Goal: Information Seeking & Learning: Learn about a topic

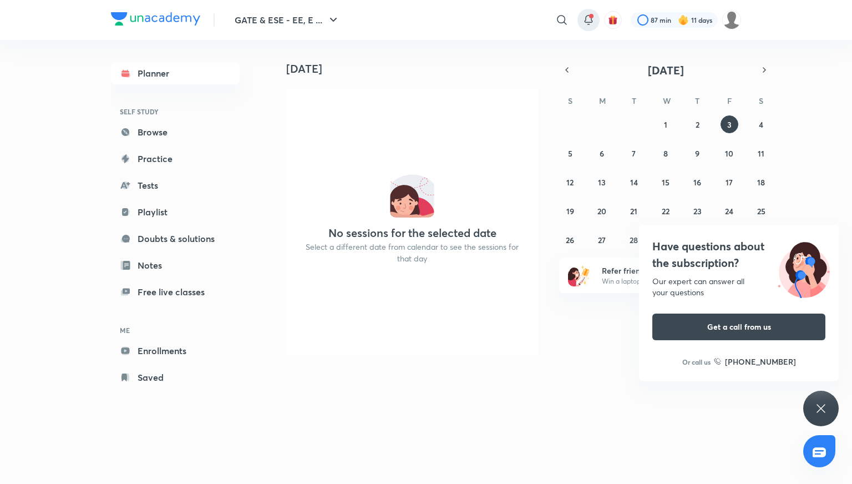
click at [590, 24] on icon at bounding box center [588, 19] width 13 height 13
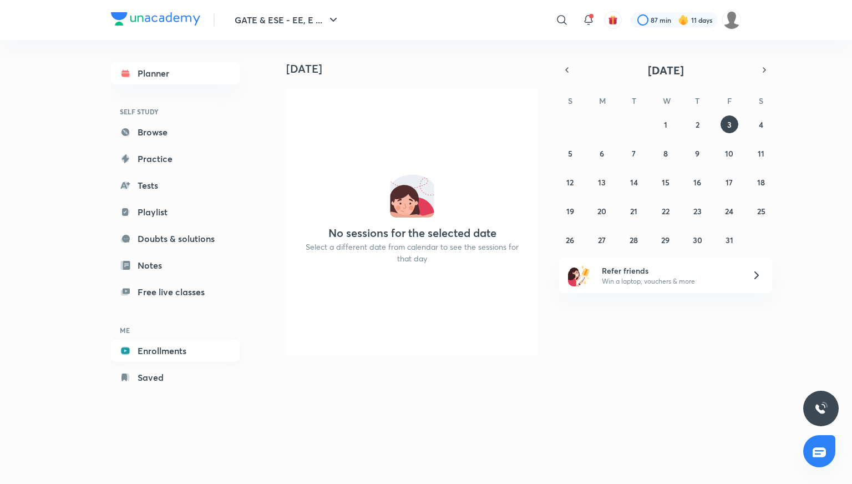
click at [166, 351] on link "Enrollments" at bounding box center [175, 351] width 129 height 22
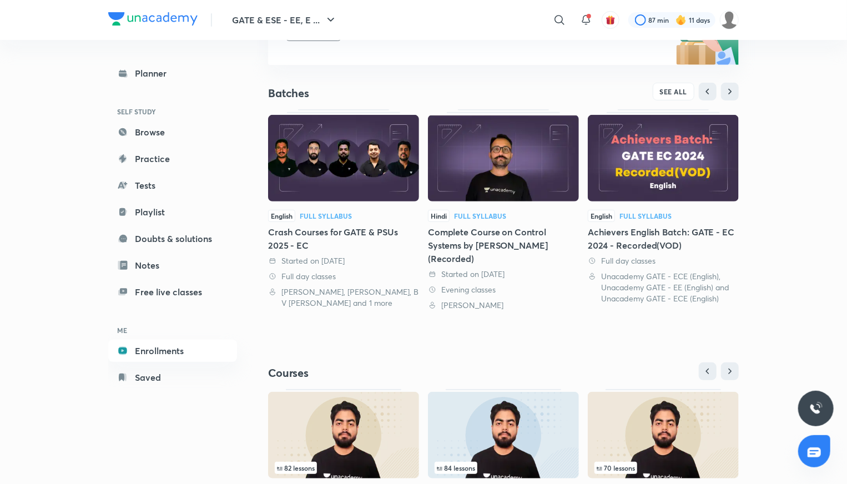
scroll to position [294, 0]
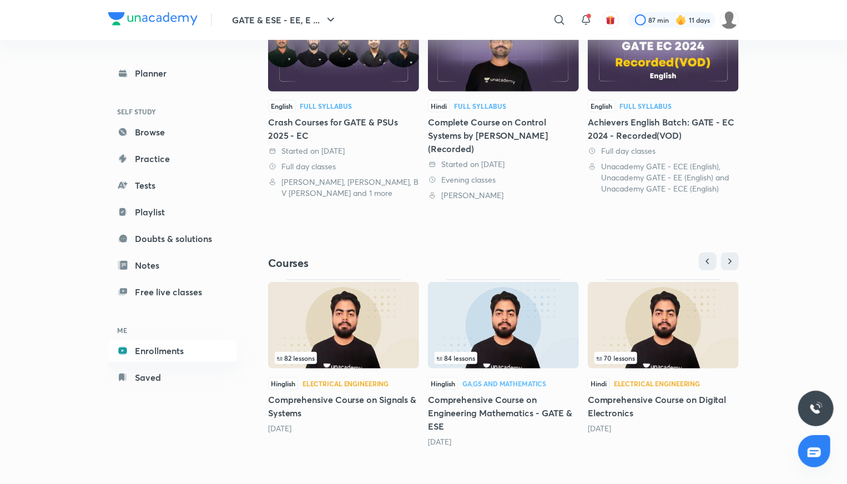
click at [638, 398] on h5 "Comprehensive Course on Digital Electronics" at bounding box center [663, 406] width 151 height 27
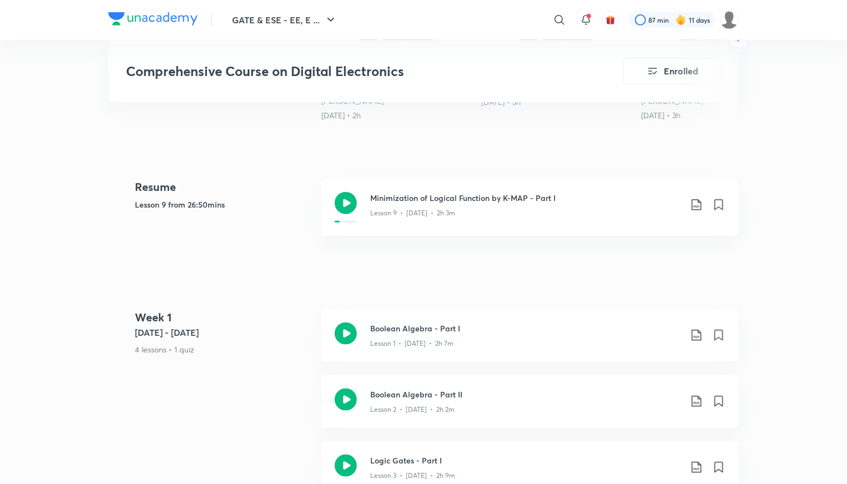
scroll to position [444, 0]
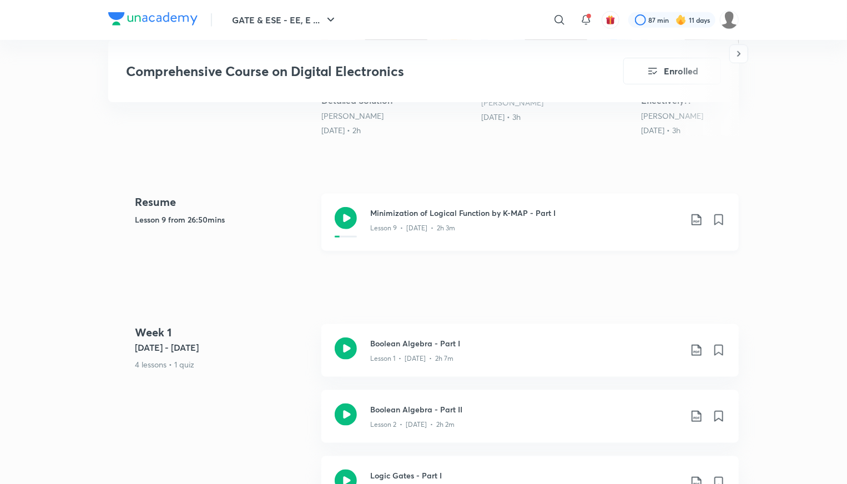
click at [454, 214] on h3 "Minimization of Logical Function by K-MAP - Part I" at bounding box center [525, 213] width 311 height 12
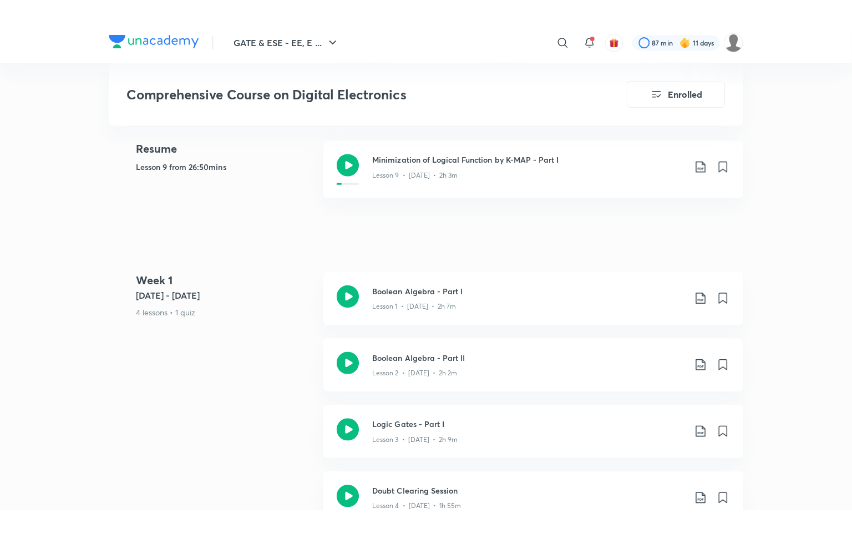
scroll to position [555, 0]
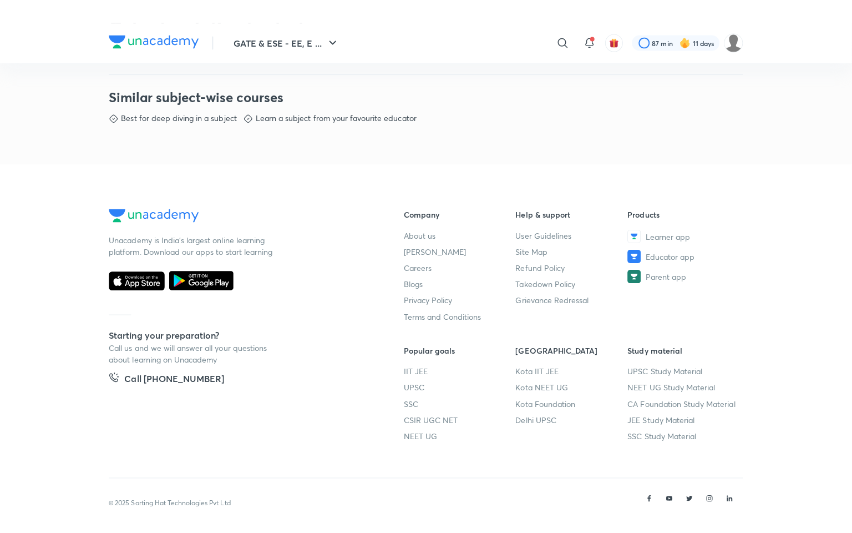
scroll to position [532, 0]
